Goal: Navigation & Orientation: Find specific page/section

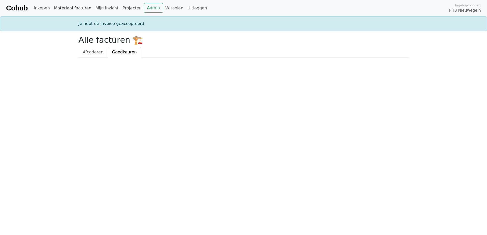
click at [70, 9] on link "Materiaal facturen" at bounding box center [72, 8] width 41 height 10
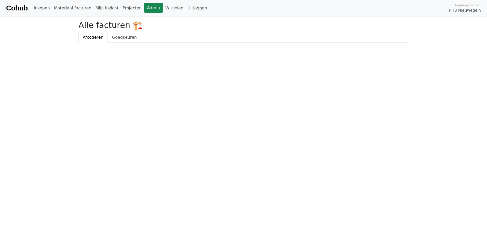
click at [144, 6] on link "Admin" at bounding box center [154, 8] width 20 height 10
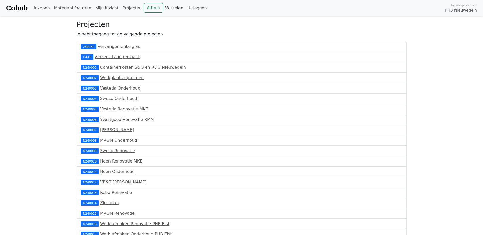
click at [163, 9] on link "Wisselen" at bounding box center [174, 8] width 22 height 10
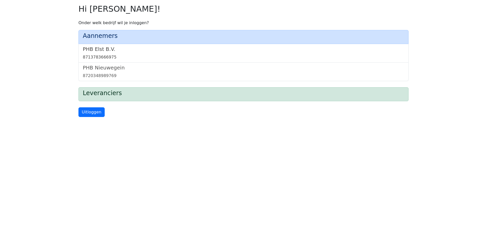
click at [102, 50] on h5 "PHB Elst B.V." at bounding box center [243, 49] width 321 height 6
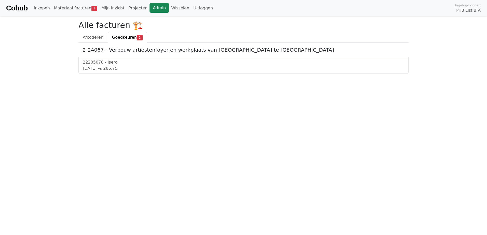
click at [149, 9] on link "Admin" at bounding box center [159, 8] width 20 height 10
